Goal: Task Accomplishment & Management: Manage account settings

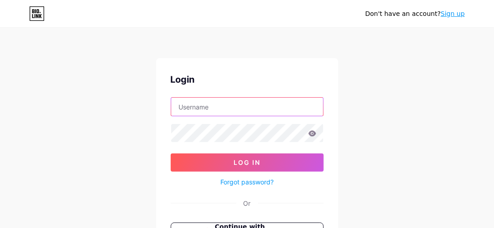
click at [229, 106] on input "text" at bounding box center [247, 107] width 152 height 18
type input "harmona"
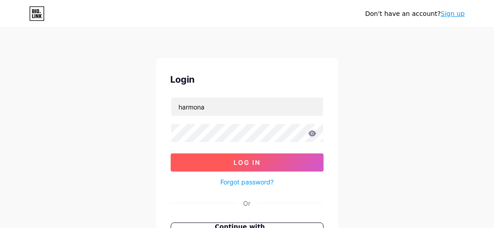
click at [223, 157] on button "Log In" at bounding box center [247, 163] width 153 height 18
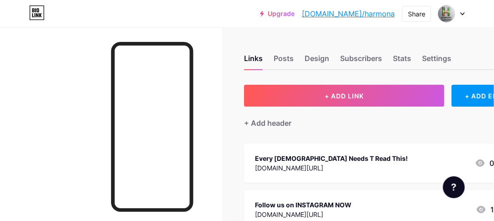
click at [464, 12] on icon at bounding box center [462, 13] width 5 height 3
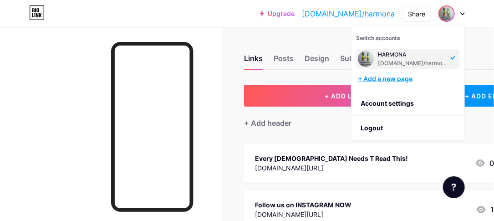
click at [383, 76] on div "+ Add a new page" at bounding box center [409, 78] width 102 height 9
